Goal: Check status: Check status

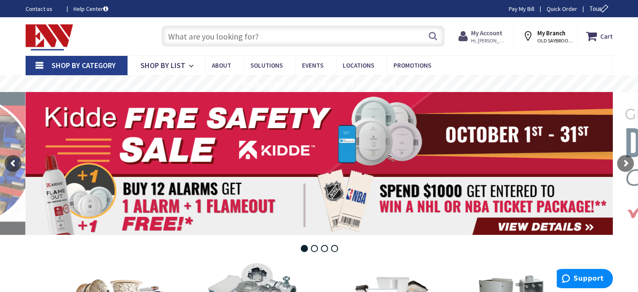
click at [464, 36] on icon at bounding box center [465, 36] width 13 height 15
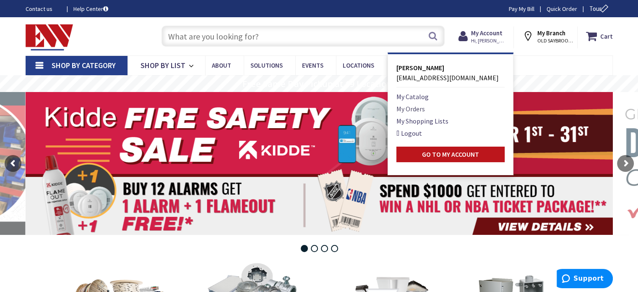
click at [421, 110] on link "My Orders" at bounding box center [411, 109] width 29 height 10
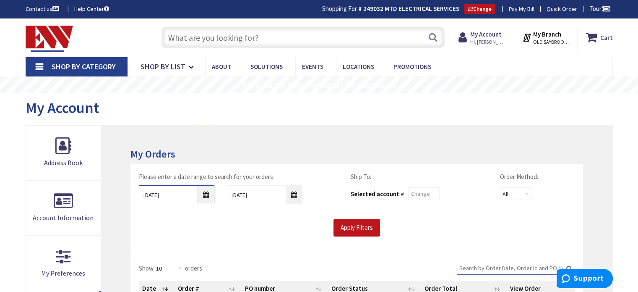
click at [208, 196] on input "10/2/2025" at bounding box center [177, 194] width 76 height 19
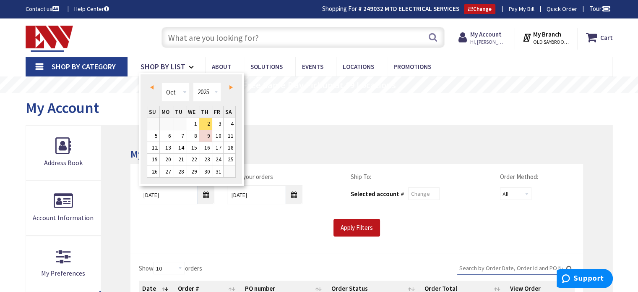
click at [149, 84] on link "Prev" at bounding box center [153, 86] width 11 height 11
click at [167, 134] on link "8" at bounding box center [166, 135] width 13 height 11
type input "09/08/2025"
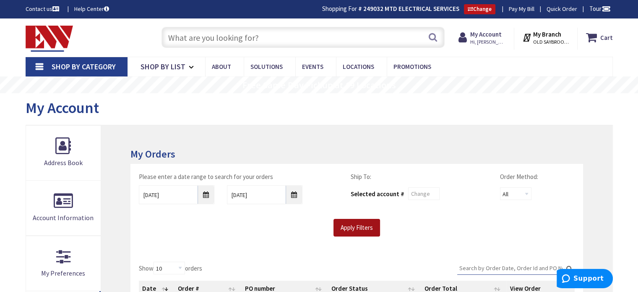
click at [358, 228] on input "Apply Filters" at bounding box center [357, 228] width 47 height 18
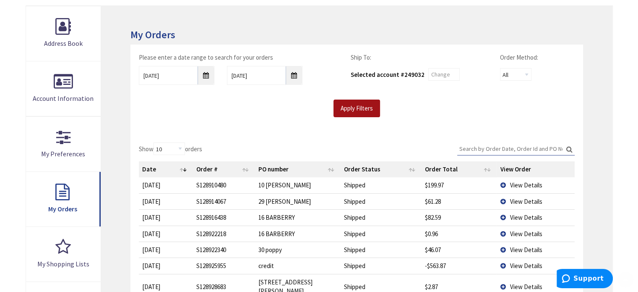
scroll to position [126, 0]
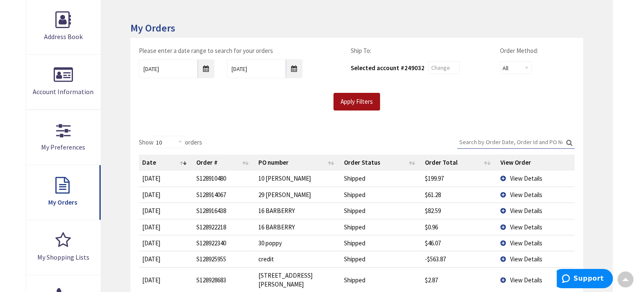
click at [362, 101] on input "Apply Filters" at bounding box center [357, 102] width 47 height 18
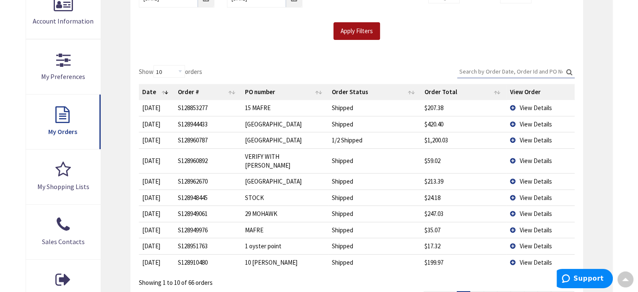
scroll to position [252, 0]
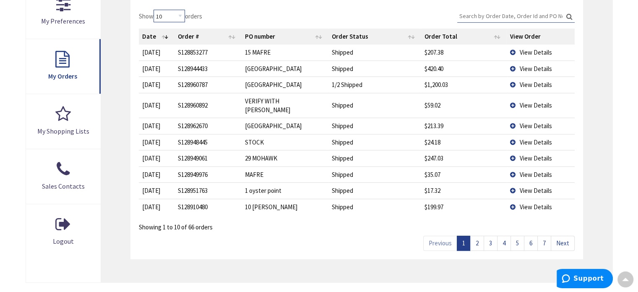
click at [180, 13] on select "10 25 50 100" at bounding box center [169, 16] width 31 height 13
select select "100"
click at [155, 10] on select "10 25 50 100" at bounding box center [169, 16] width 31 height 13
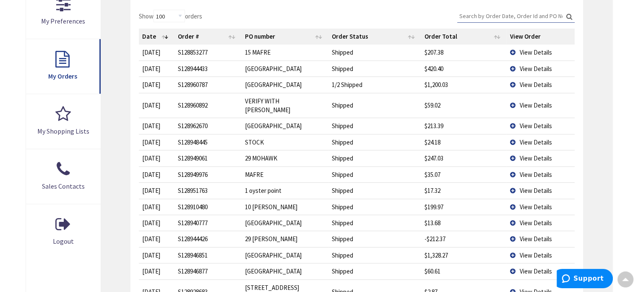
click at [165, 34] on th "Date" at bounding box center [157, 37] width 36 height 16
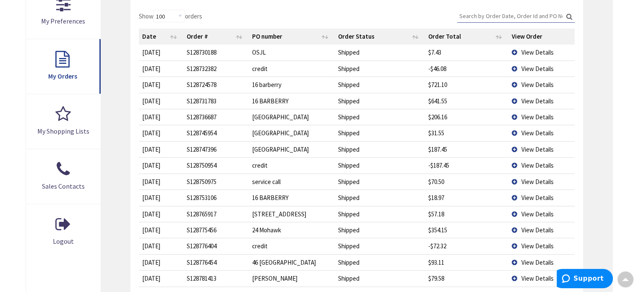
click at [542, 48] on span "View Details" at bounding box center [538, 52] width 32 height 8
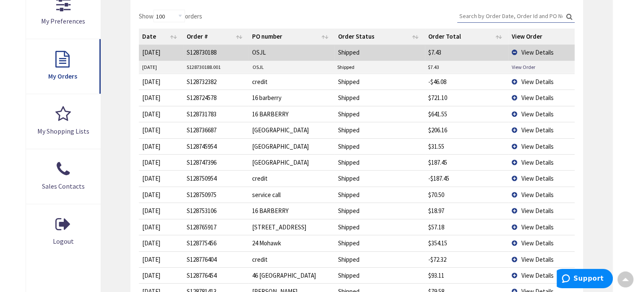
click at [529, 80] on span "View Details" at bounding box center [538, 82] width 32 height 8
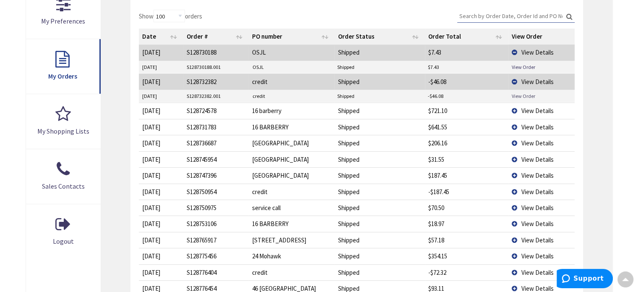
click at [526, 96] on link "View Order" at bounding box center [524, 95] width 24 height 7
click at [542, 80] on span "View Details" at bounding box center [538, 82] width 32 height 8
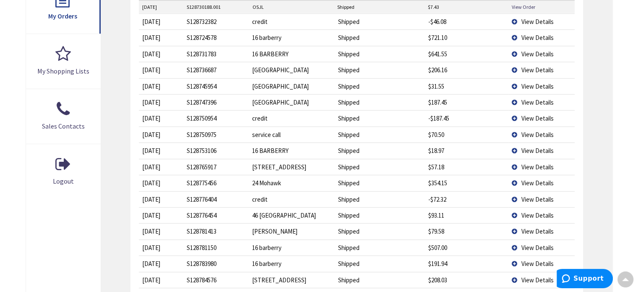
scroll to position [336, 0]
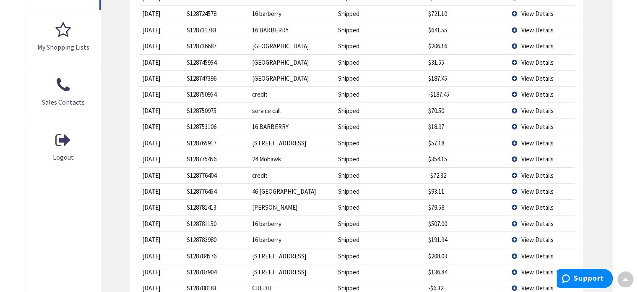
click at [527, 92] on span "View Details" at bounding box center [538, 94] width 32 height 8
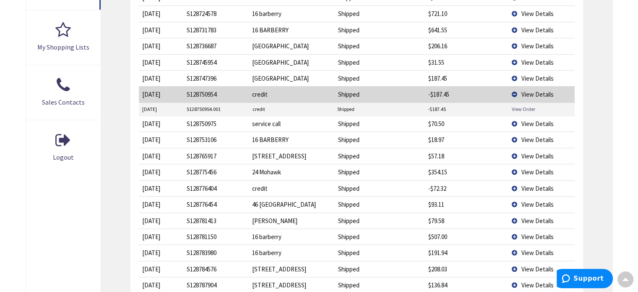
click at [523, 107] on link "View Order" at bounding box center [524, 108] width 24 height 7
click at [533, 91] on span "View Details" at bounding box center [538, 94] width 32 height 8
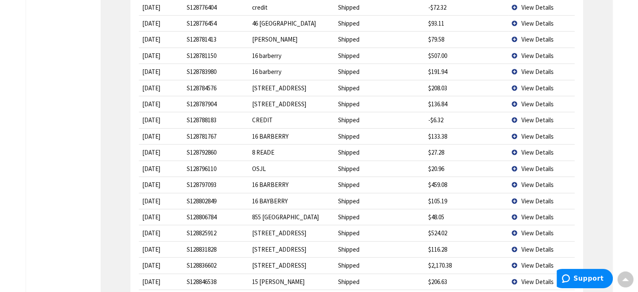
scroll to position [546, 0]
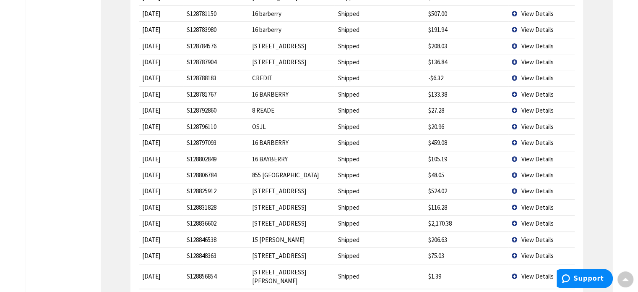
drag, startPoint x: 141, startPoint y: 124, endPoint x: 169, endPoint y: 124, distance: 27.3
click at [168, 125] on td "9/17/2025" at bounding box center [161, 126] width 44 height 16
copy td "9/17/2025"
drag, startPoint x: 426, startPoint y: 123, endPoint x: 447, endPoint y: 121, distance: 21.1
click at [447, 121] on td "$20.96" at bounding box center [467, 126] width 84 height 16
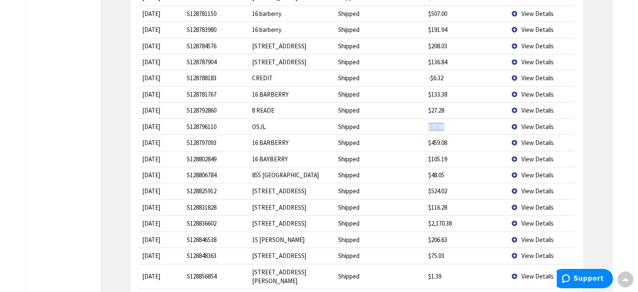
copy td "$20.96"
click at [526, 125] on span "View Details" at bounding box center [538, 127] width 32 height 8
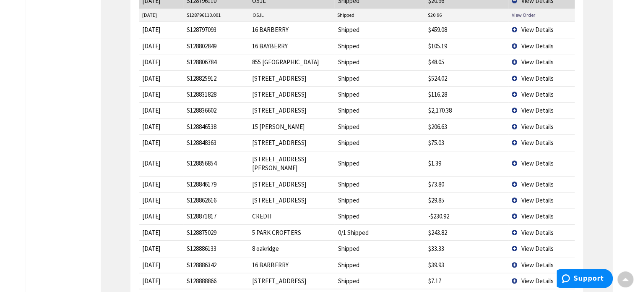
scroll to position [714, 0]
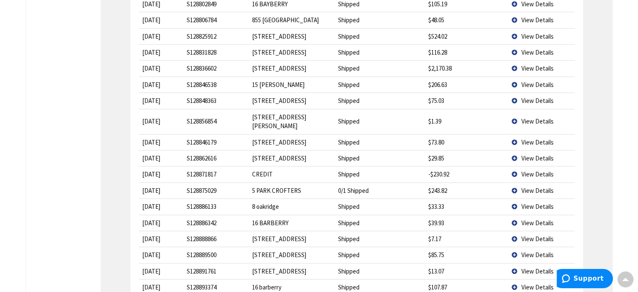
click at [527, 170] on span "View Details" at bounding box center [538, 174] width 32 height 8
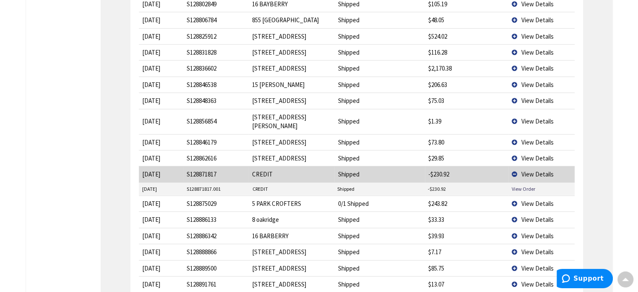
click at [520, 183] on td "View Order" at bounding box center [542, 189] width 66 height 13
click at [520, 185] on link "View Order" at bounding box center [524, 188] width 24 height 7
click at [548, 170] on span "View Details" at bounding box center [538, 174] width 32 height 8
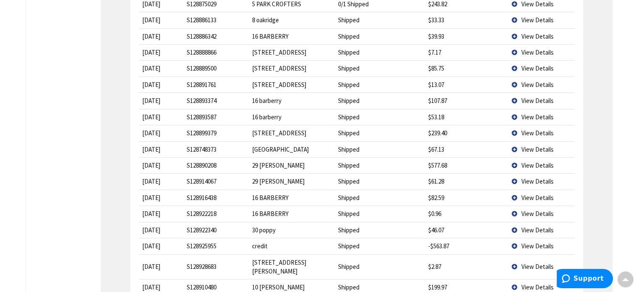
scroll to position [881, 0]
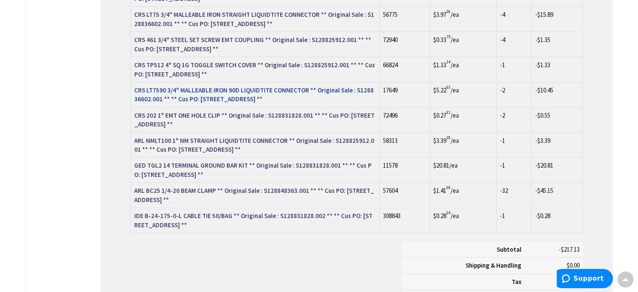
scroll to position [588, 0]
